Goal: Use online tool/utility: Use online tool/utility

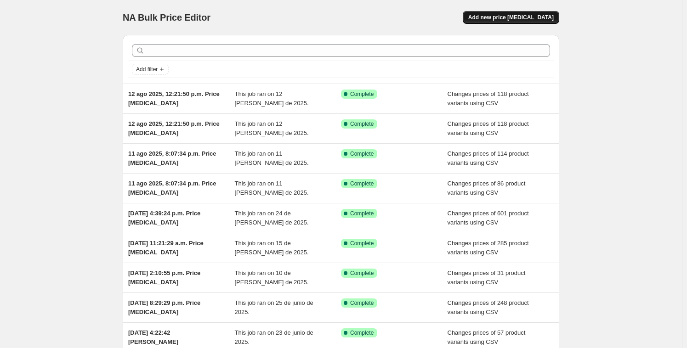
click at [512, 19] on span "Add new price [MEDICAL_DATA]" at bounding box center [510, 17] width 85 height 7
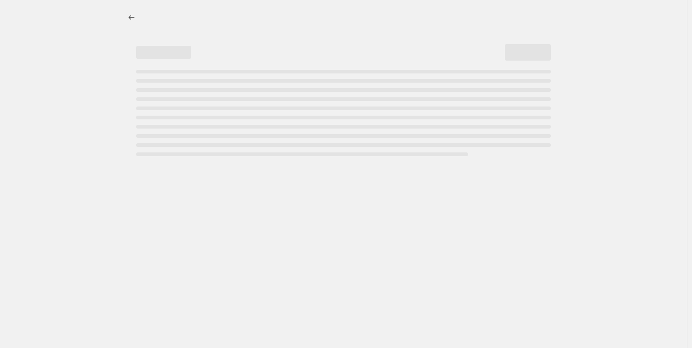
select select "percentage"
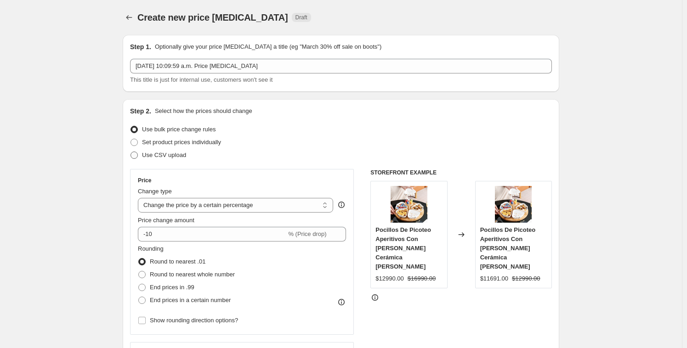
click at [167, 159] on span "Use CSV upload" at bounding box center [164, 155] width 44 height 9
click at [131, 152] on input "Use CSV upload" at bounding box center [131, 152] width 0 height 0
radio input "true"
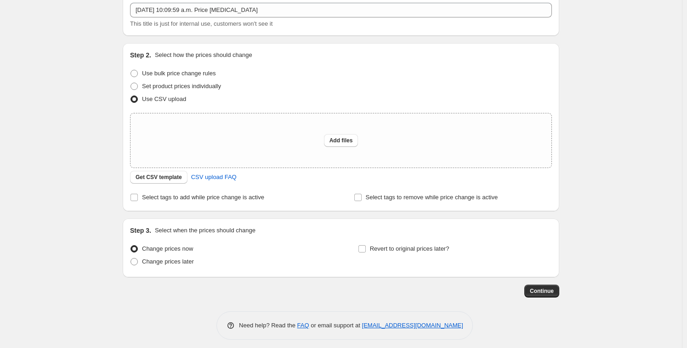
scroll to position [61, 0]
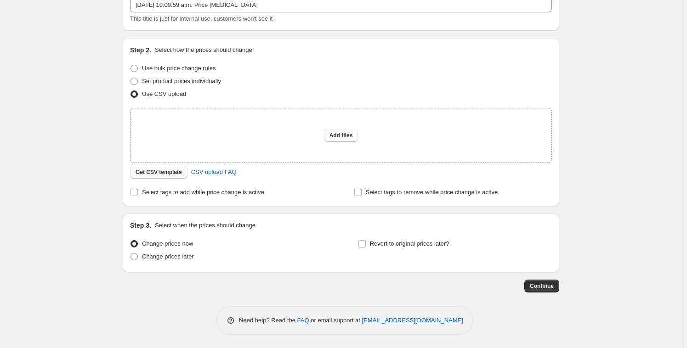
click at [153, 170] on span "Get CSV template" at bounding box center [159, 172] width 46 height 7
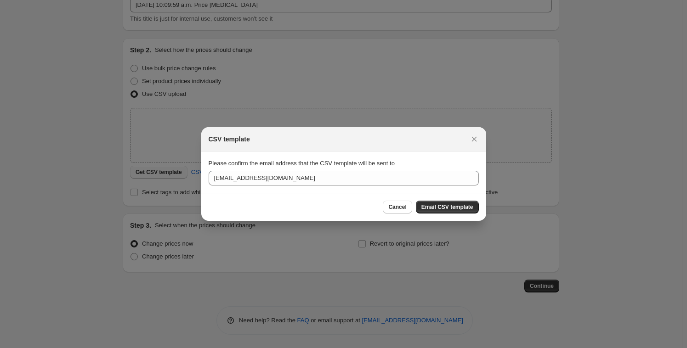
scroll to position [0, 0]
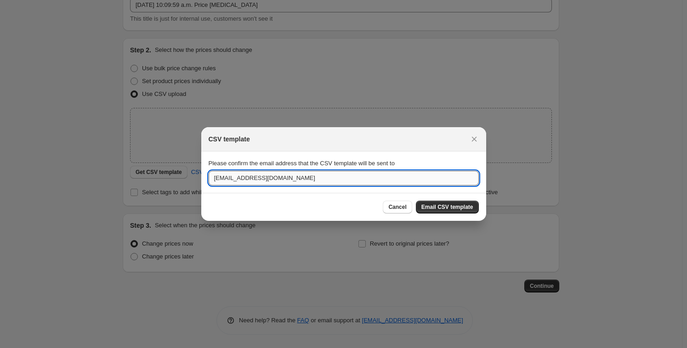
click at [272, 180] on input "[EMAIL_ADDRESS][DOMAIN_NAME]" at bounding box center [344, 178] width 270 height 15
drag, startPoint x: 232, startPoint y: 178, endPoint x: 208, endPoint y: 179, distance: 23.9
click at [209, 179] on input "[EMAIL_ADDRESS][DOMAIN_NAME]" at bounding box center [344, 178] width 270 height 15
type input "[EMAIL_ADDRESS][PERSON_NAME][DOMAIN_NAME]"
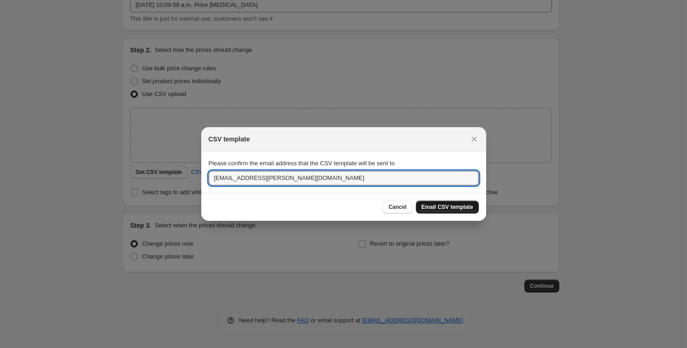
click at [452, 204] on button "Email CSV template" at bounding box center [447, 207] width 63 height 13
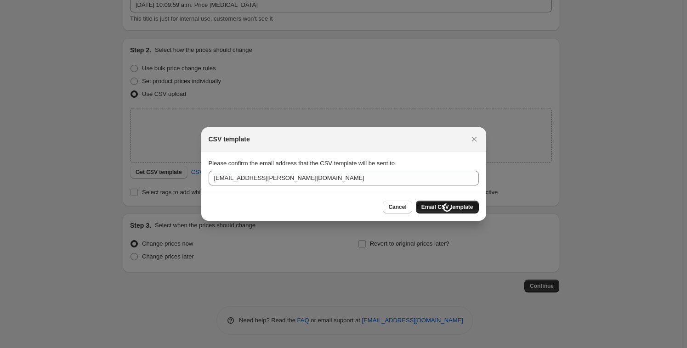
scroll to position [61, 0]
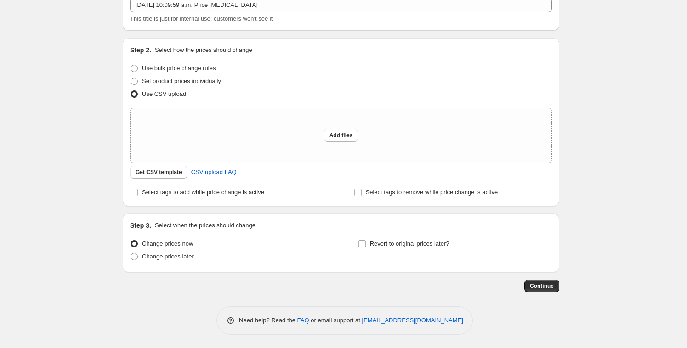
click at [559, 280] on div "Continue" at bounding box center [341, 286] width 437 height 13
